Goal: Navigation & Orientation: Find specific page/section

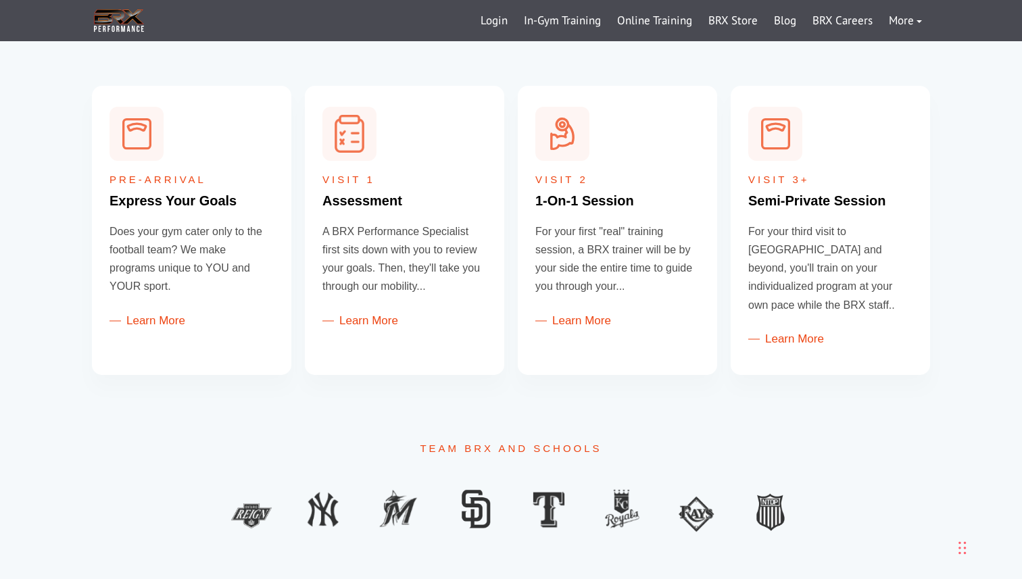
scroll to position [495, 0]
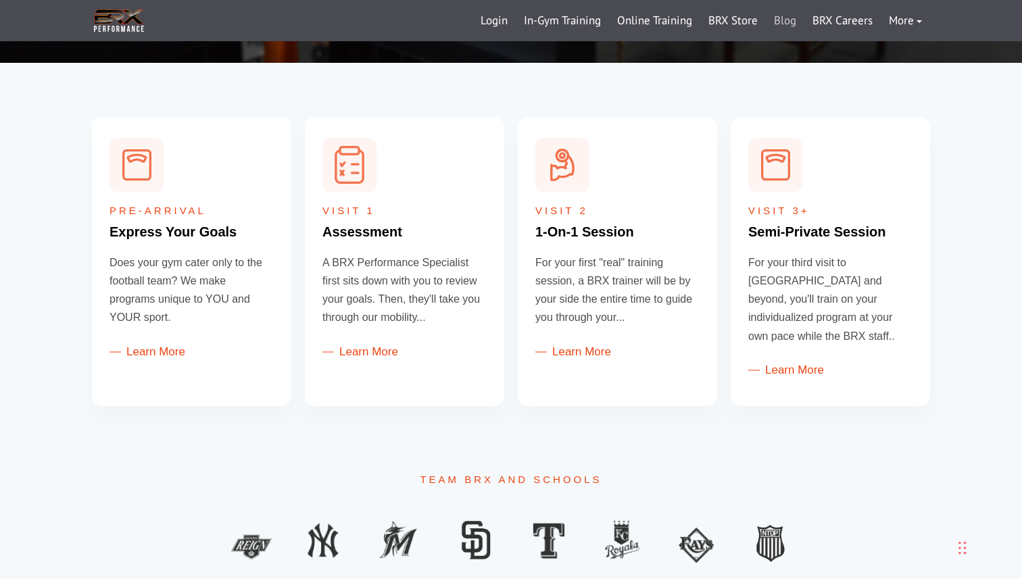
click at [783, 22] on link "Blog" at bounding box center [785, 21] width 39 height 32
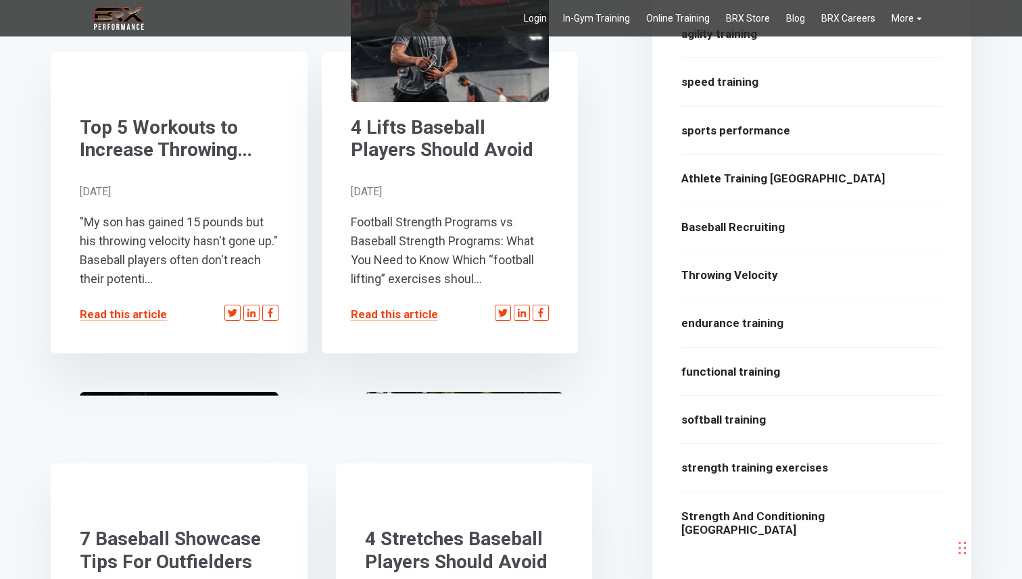
scroll to position [1121, 0]
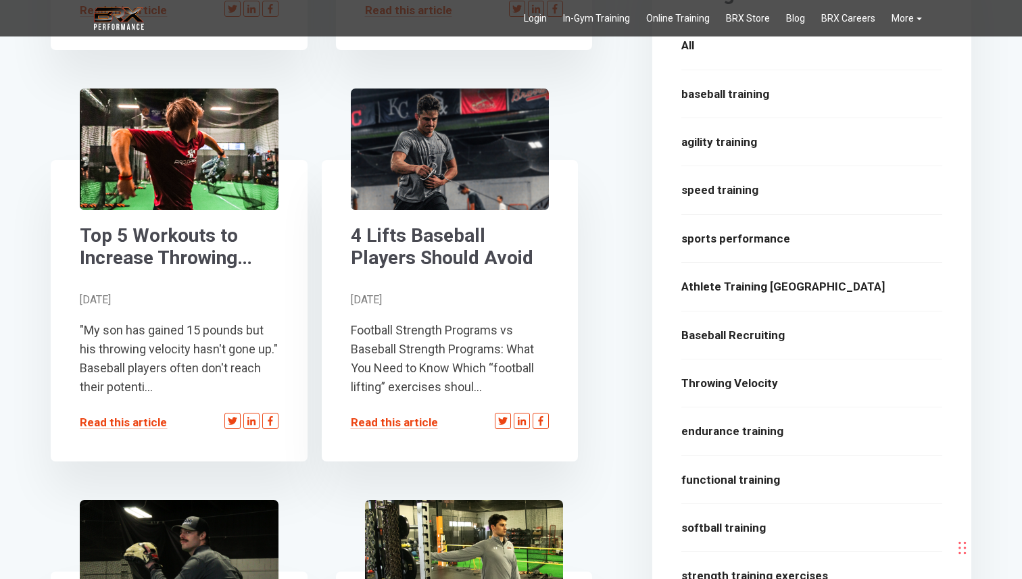
click at [106, 33] on div "BRX Transparent Logo-2 Login In-Gym Training Online Training BRX Store Blog BRX…" at bounding box center [511, 18] width 1022 height 36
click at [115, 20] on img at bounding box center [119, 19] width 54 height 28
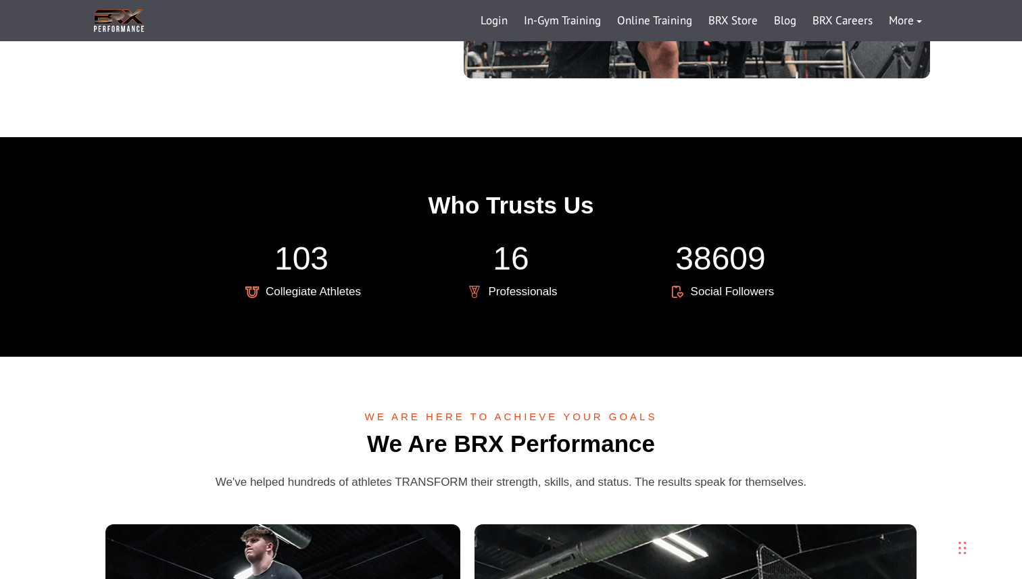
scroll to position [1851, 0]
